Goal: Task Accomplishment & Management: Use online tool/utility

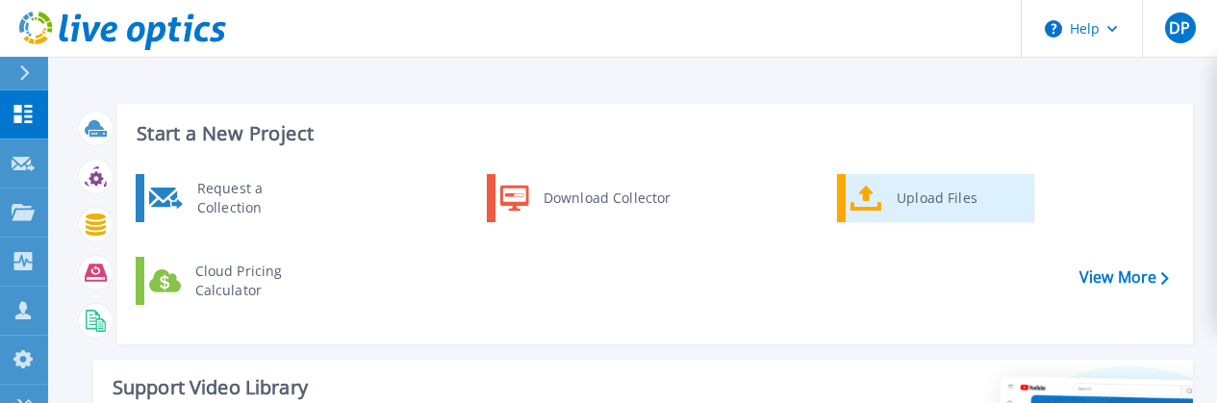
click at [897, 195] on div "Upload Files" at bounding box center [958, 198] width 142 height 38
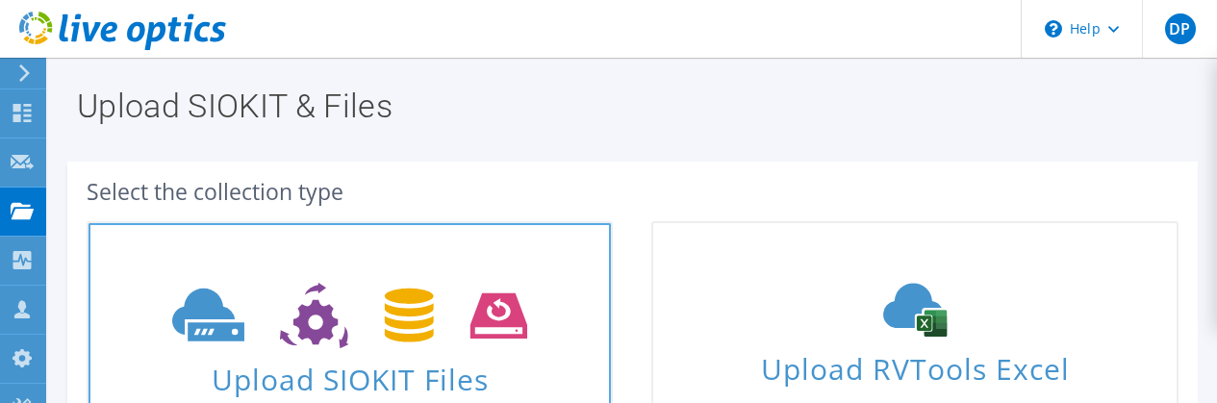
click at [420, 380] on span "Upload SIOKIT Files" at bounding box center [350, 373] width 523 height 41
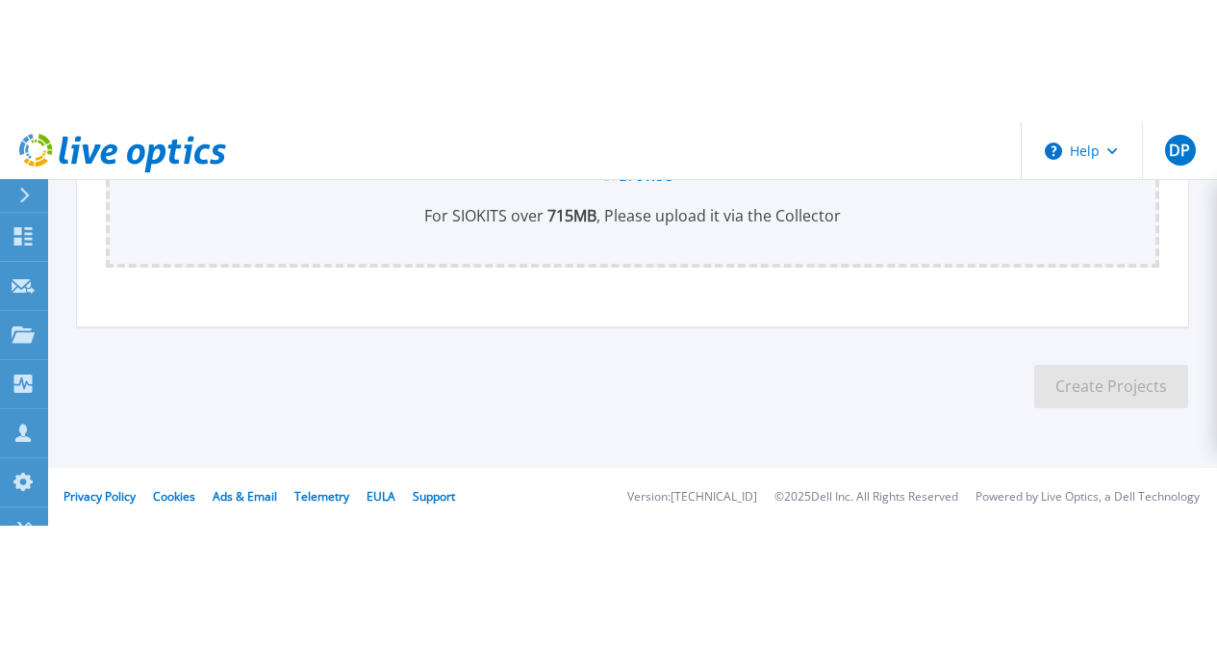
scroll to position [119, 0]
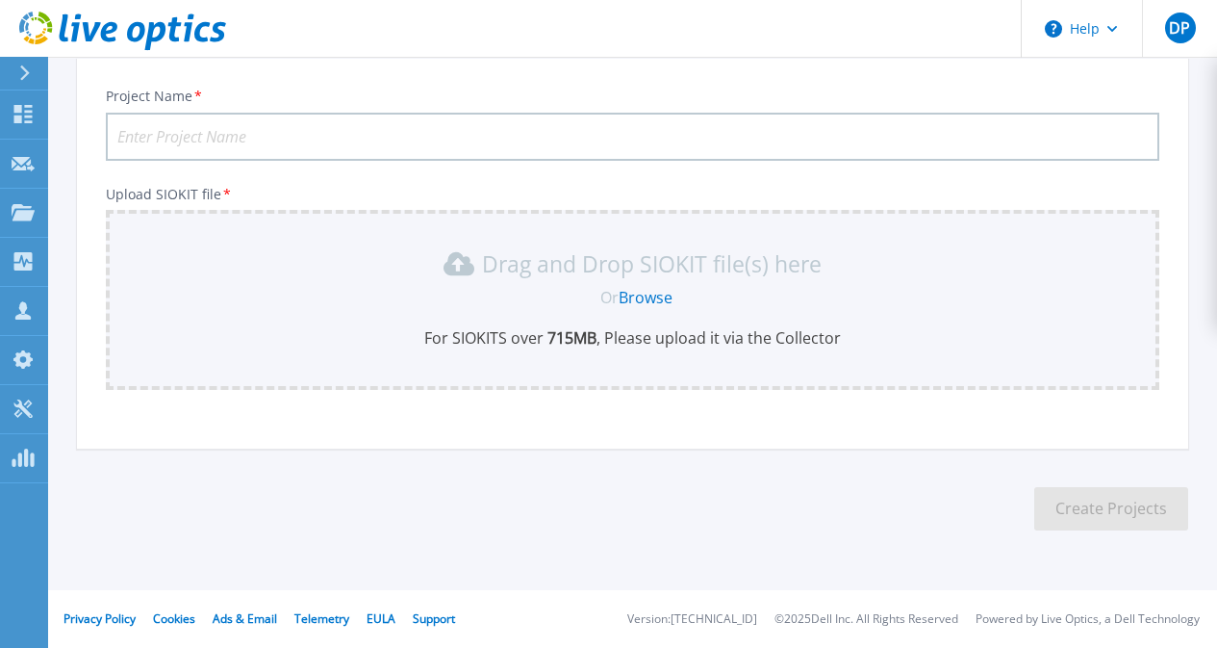
click at [660, 300] on link "Browse" at bounding box center [646, 297] width 54 height 21
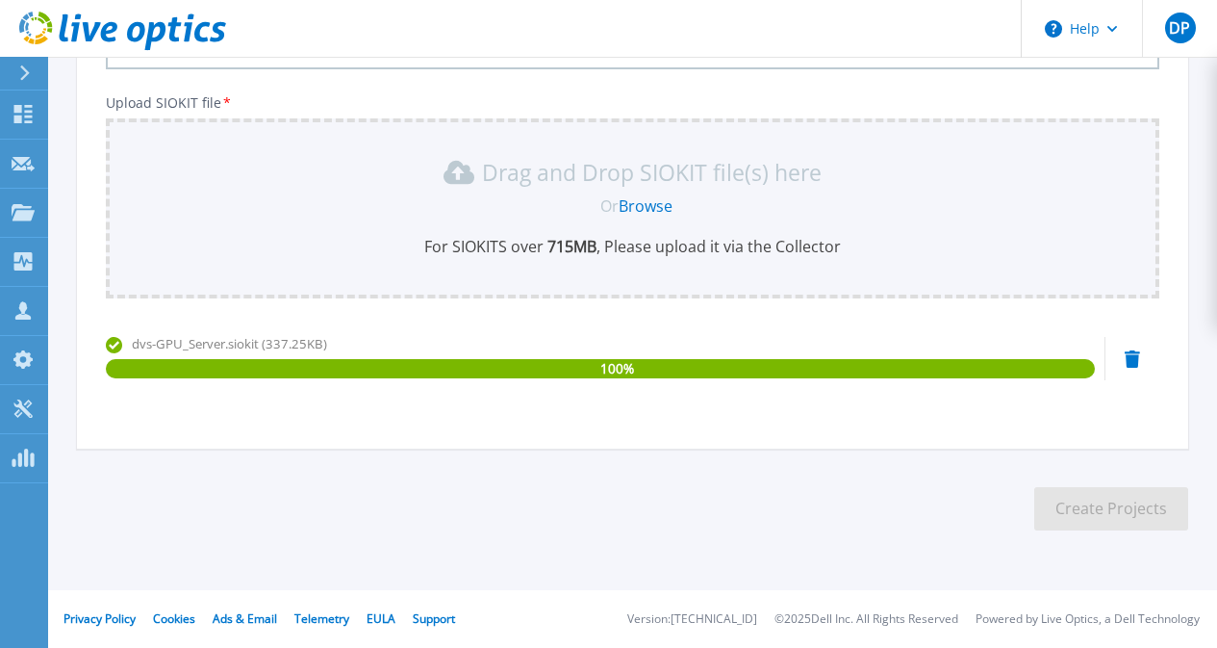
scroll to position [18, 0]
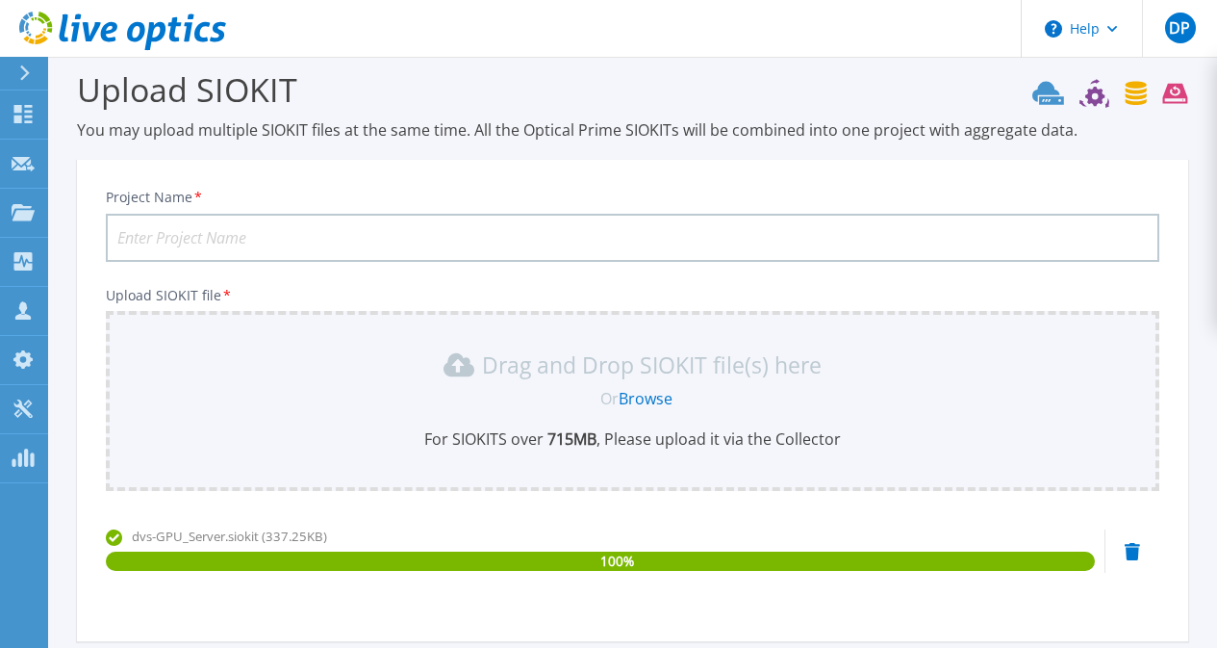
click at [358, 241] on input "Project Name *" at bounding box center [633, 238] width 1054 height 48
click at [339, 231] on input "DVS" at bounding box center [633, 238] width 1054 height 48
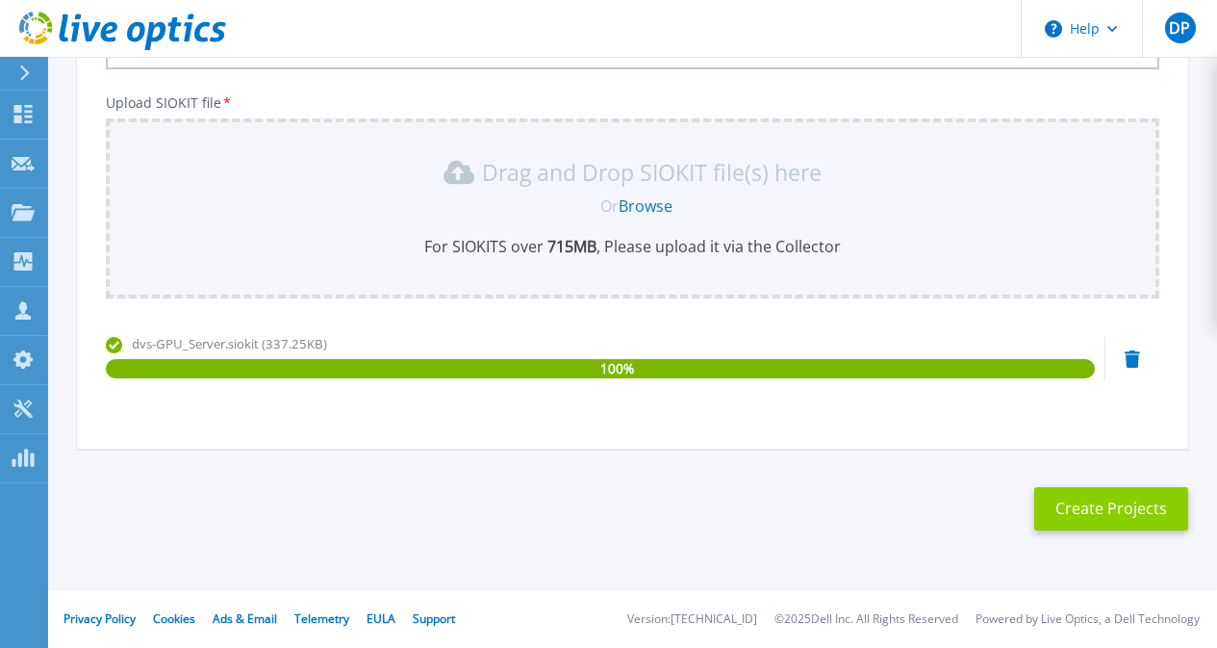
type input "DVS-GPU Server [DATE]"
click at [1114, 402] on button "Create Projects" at bounding box center [1112, 508] width 154 height 43
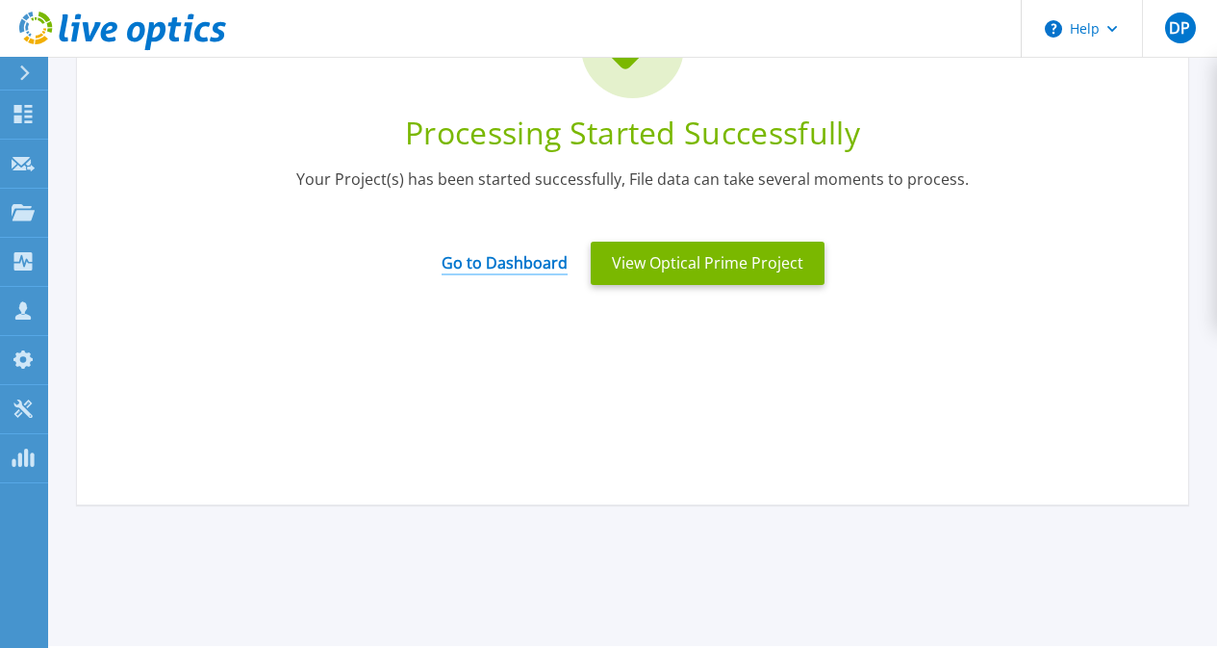
click at [529, 269] on link "Go to Dashboard" at bounding box center [505, 257] width 126 height 38
